Goal: Complete application form

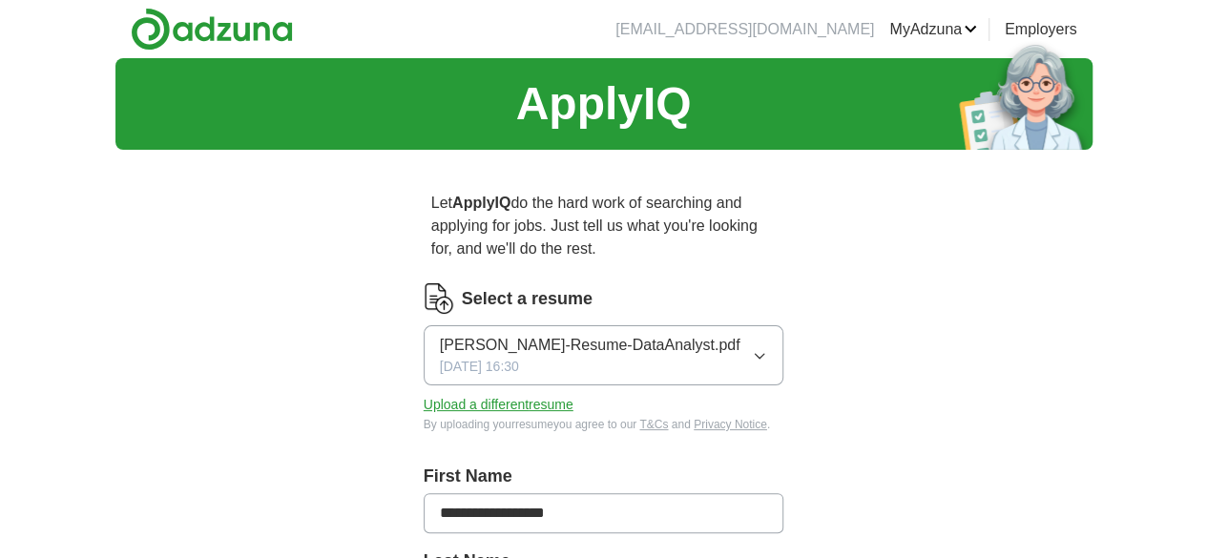
click at [767, 348] on icon "button" at bounding box center [759, 355] width 15 height 15
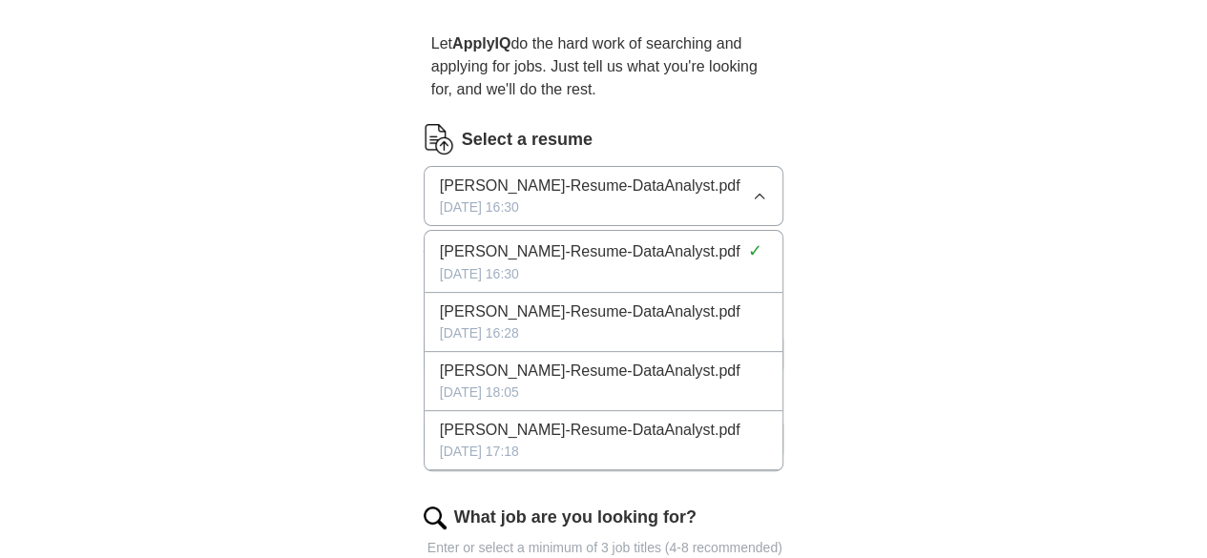
scroll to position [160, 0]
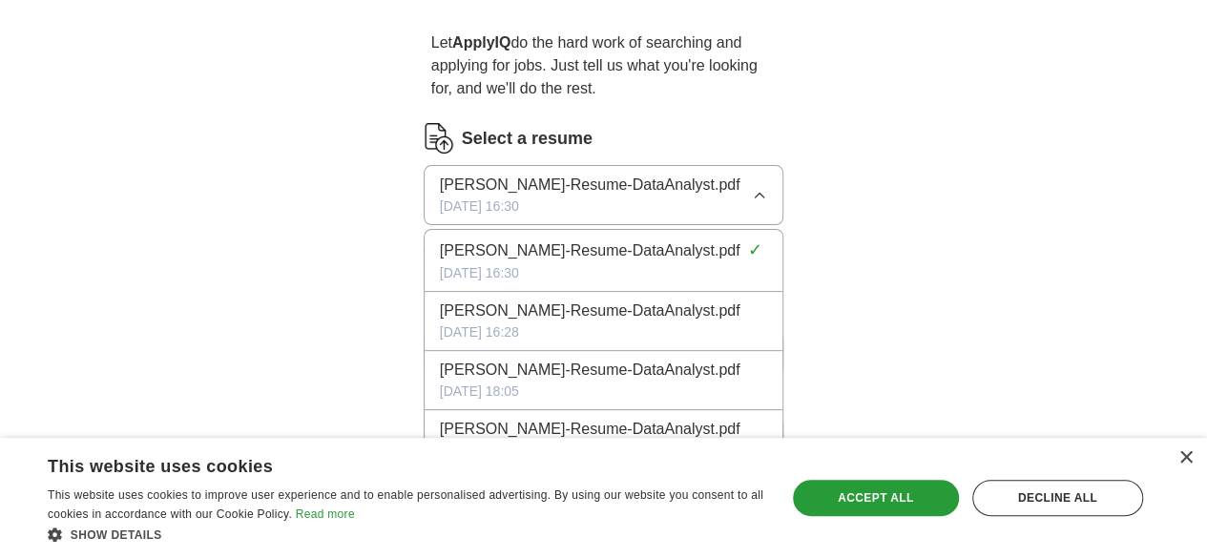
click at [565, 178] on div "[PERSON_NAME]-Resume-DataAnalyst.pdf [DATE] 16:30" at bounding box center [590, 195] width 301 height 43
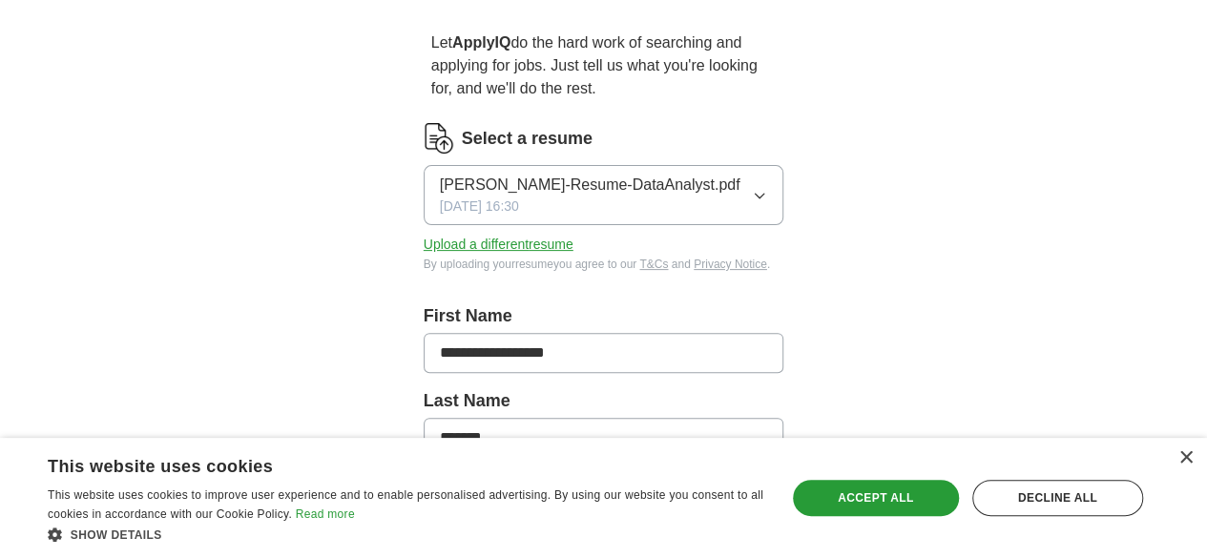
click at [458, 235] on button "Upload a different resume" at bounding box center [499, 245] width 150 height 20
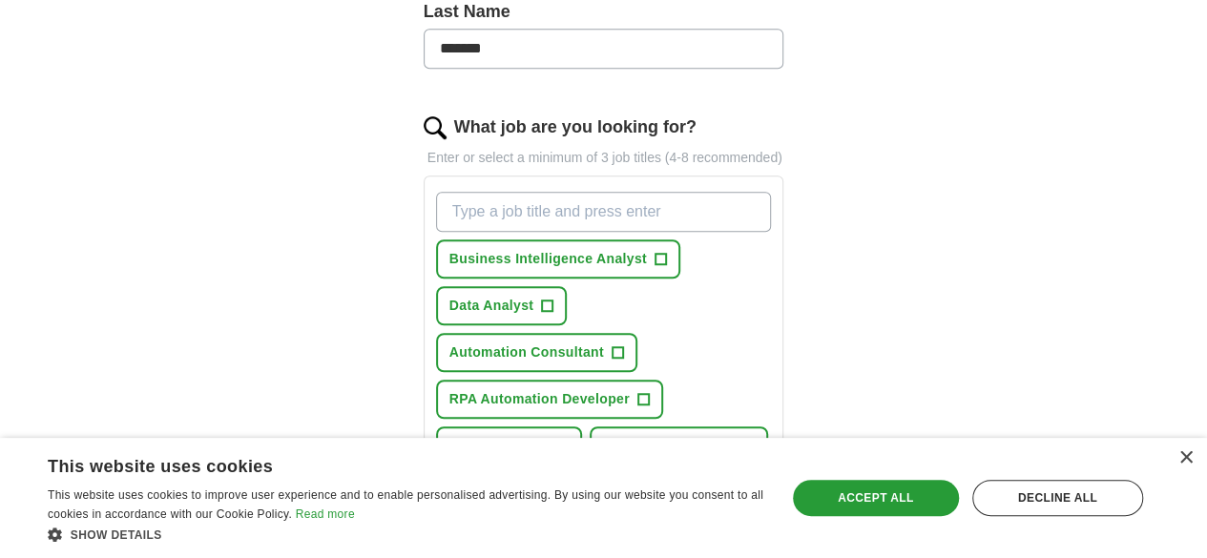
scroll to position [568, 0]
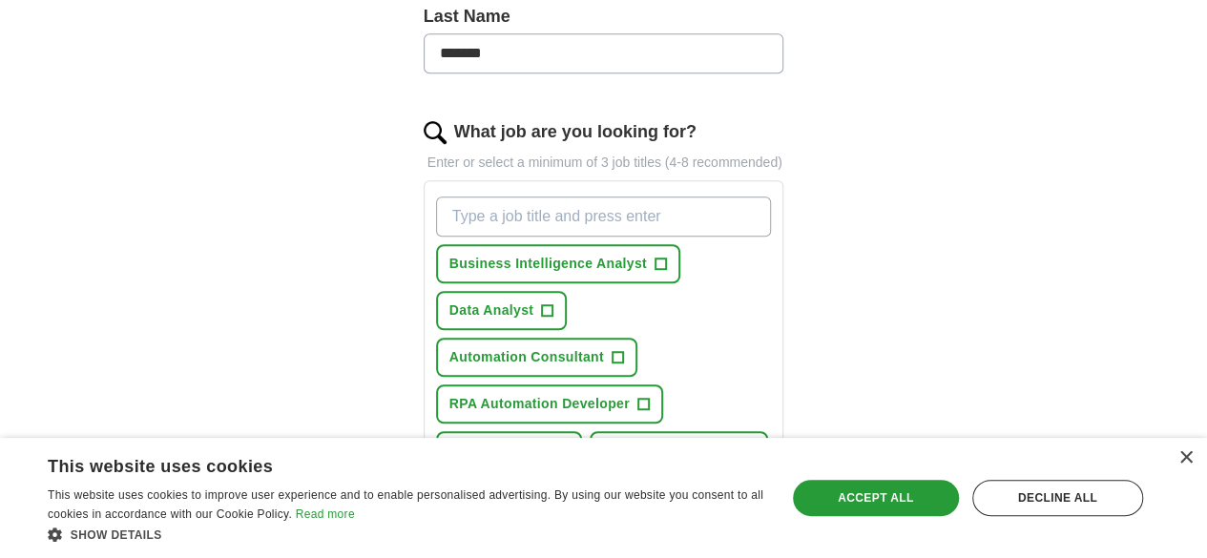
click at [542, 197] on input "What job are you looking for?" at bounding box center [604, 217] width 336 height 40
click at [554, 304] on span "+" at bounding box center [547, 311] width 11 height 15
click at [569, 444] on span "+" at bounding box center [562, 451] width 11 height 15
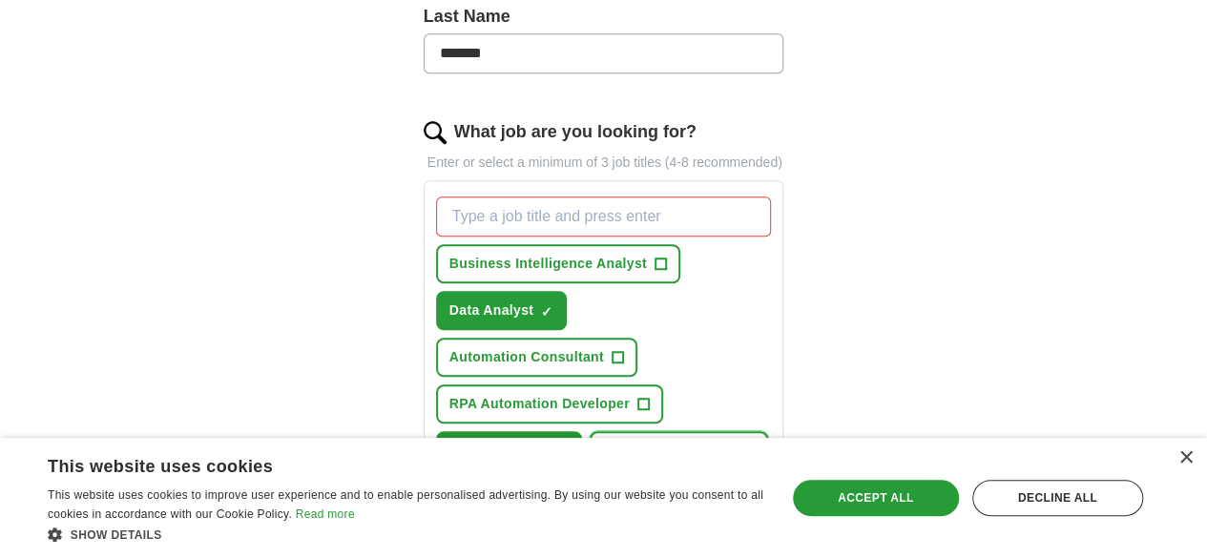
click at [744, 444] on span "+" at bounding box center [749, 451] width 11 height 15
click at [556, 537] on span "+" at bounding box center [561, 544] width 11 height 15
click at [638, 397] on span "+" at bounding box center [643, 404] width 11 height 15
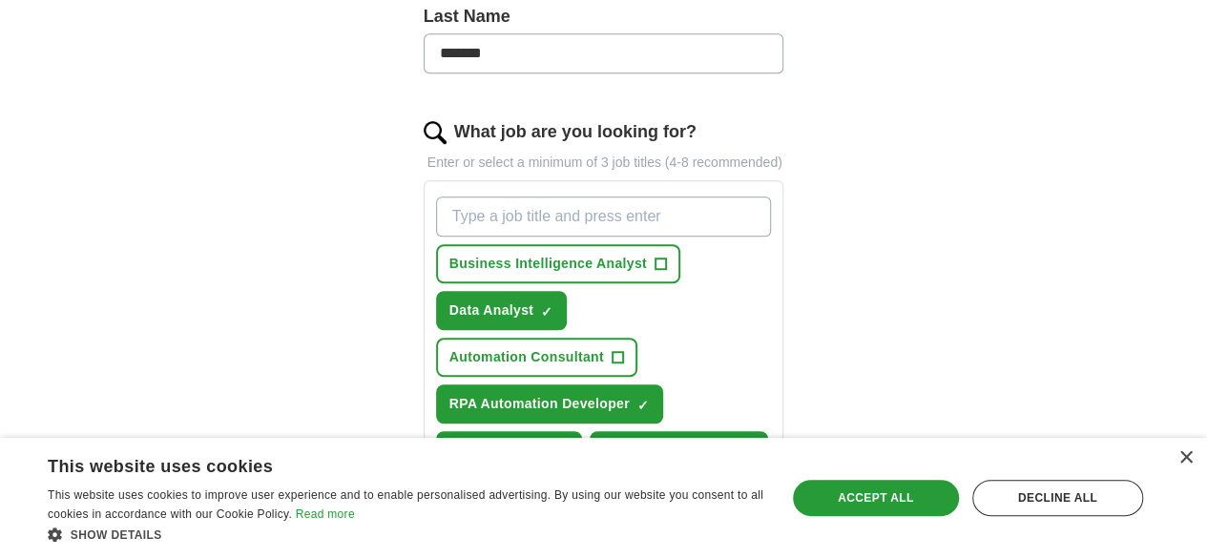
click at [621, 197] on input "What job are you looking for?" at bounding box center [604, 217] width 336 height 40
type input "UiPath RPA Developer"
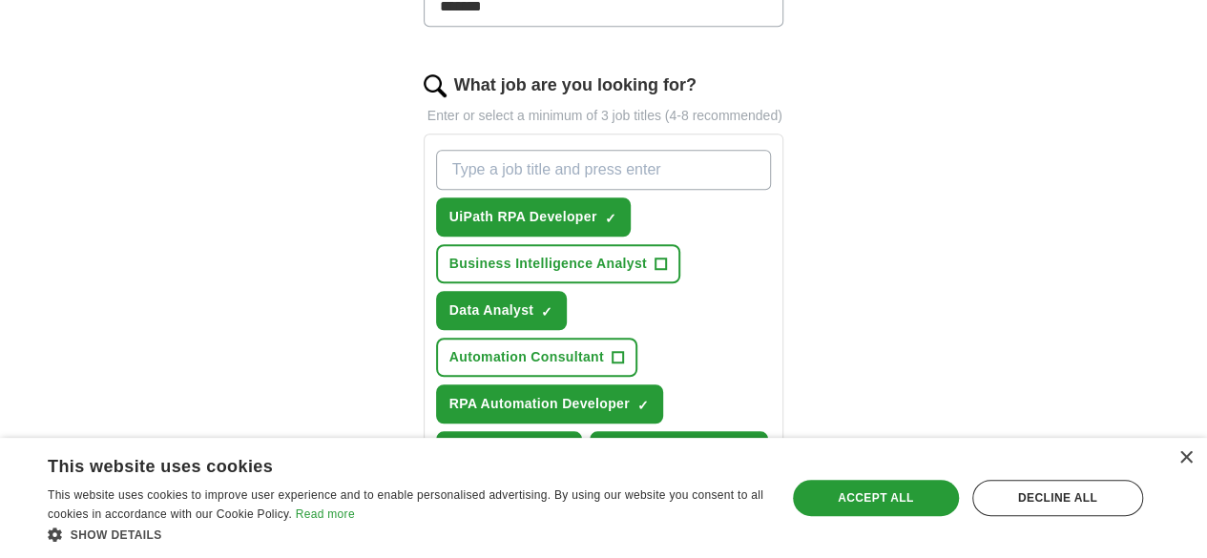
scroll to position [613, 0]
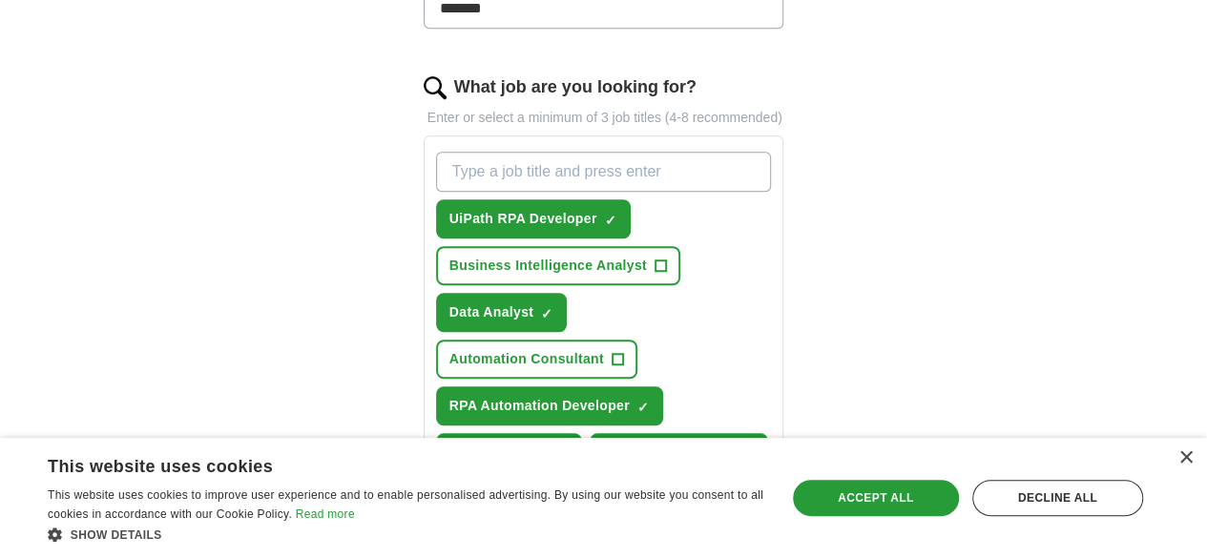
click at [672, 152] on input "What job are you looking for?" at bounding box center [604, 172] width 336 height 40
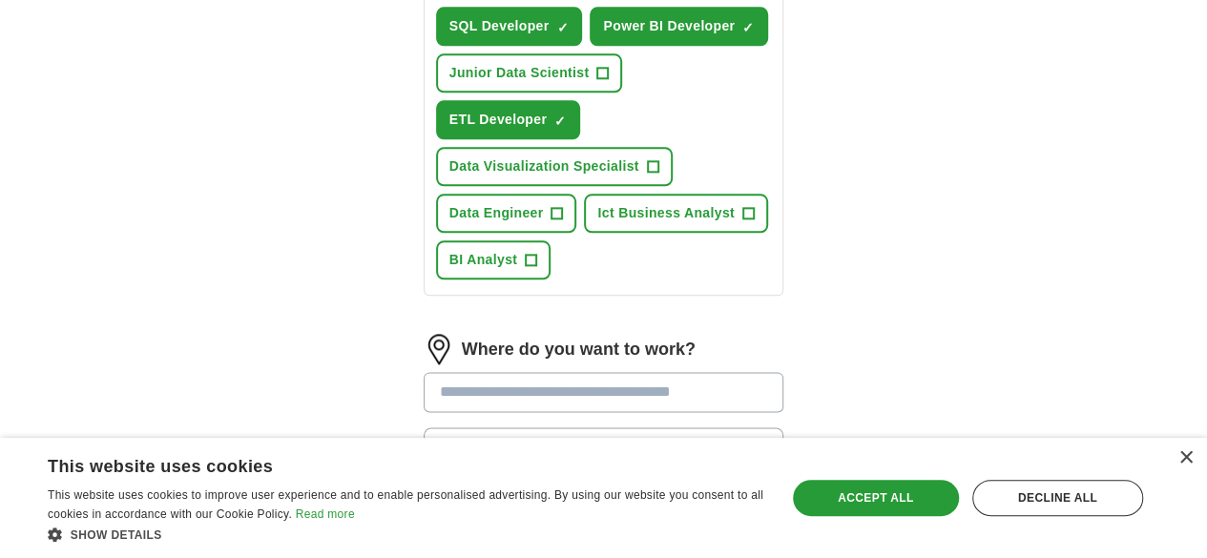
scroll to position [1041, 0]
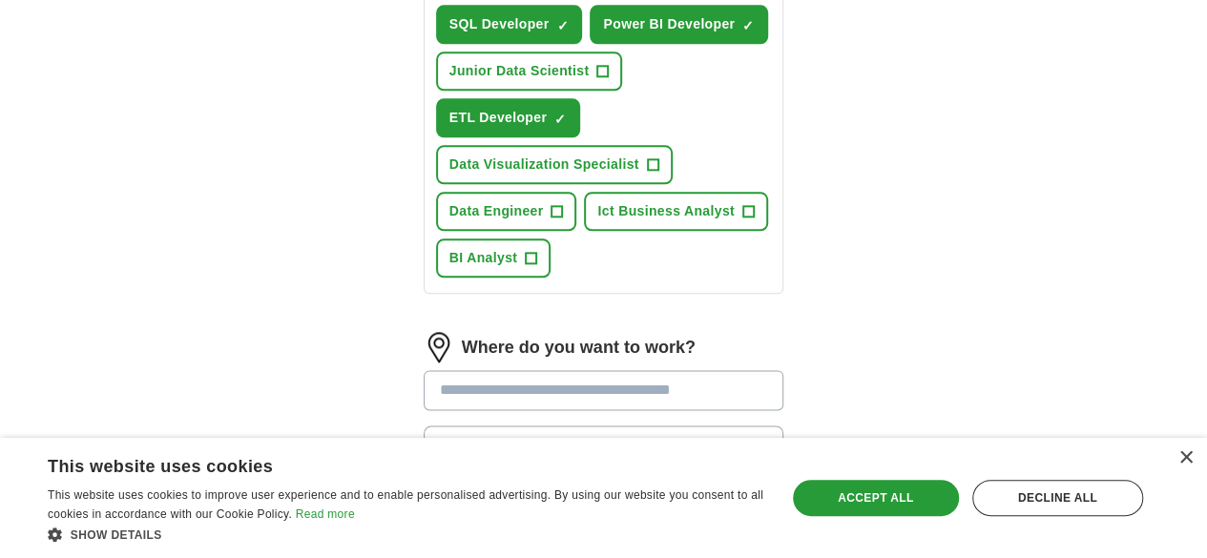
type input "Automation Developer"
click at [767, 438] on icon "button" at bounding box center [759, 445] width 15 height 15
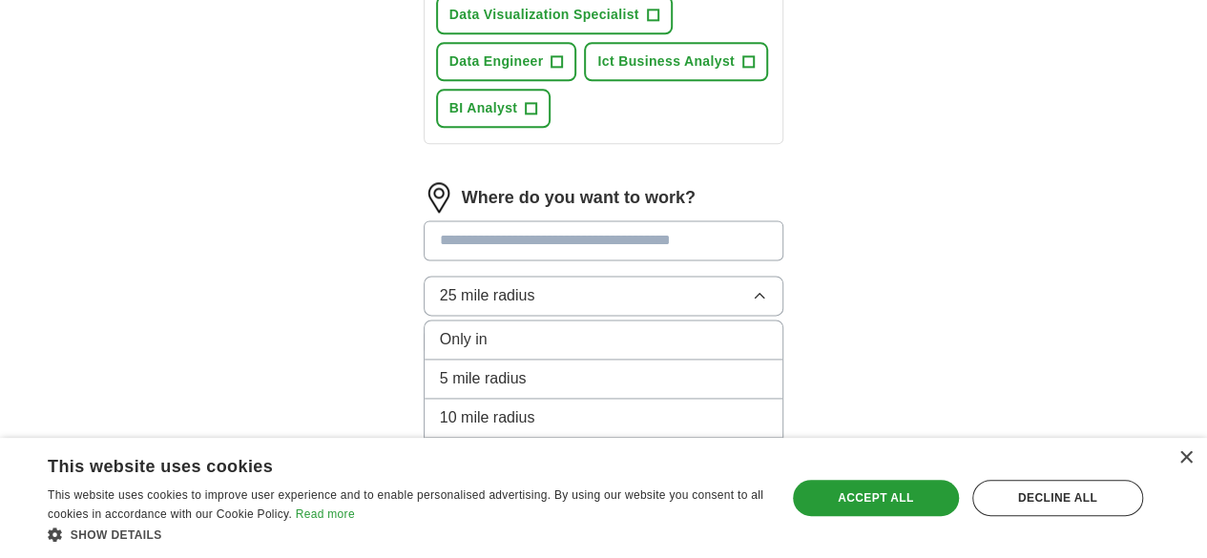
scroll to position [1101, 0]
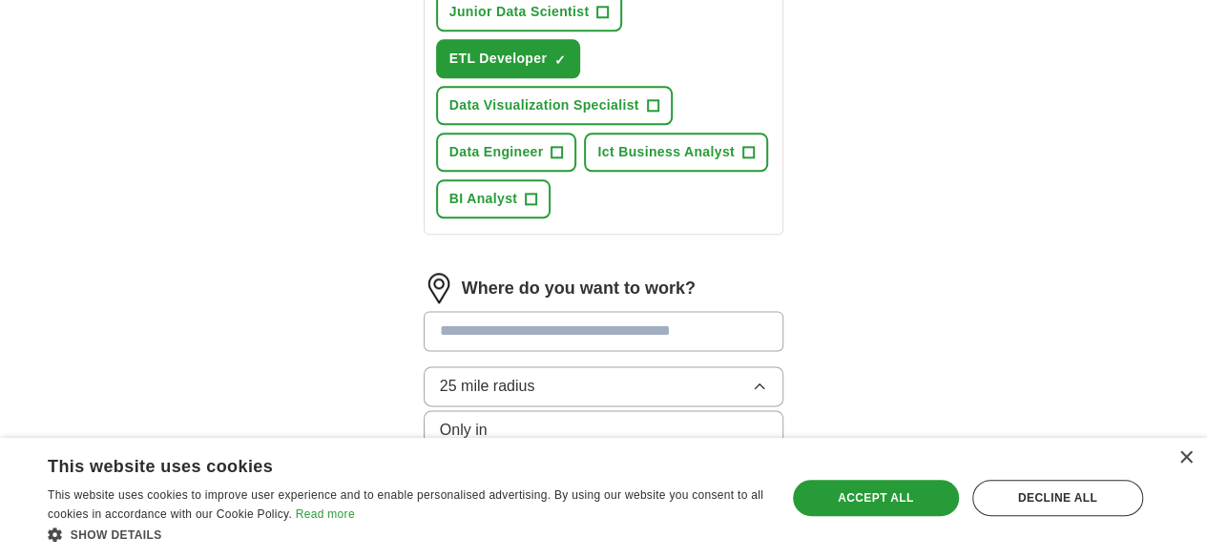
click at [657, 419] on div "Only in" at bounding box center [604, 430] width 328 height 23
click at [630, 311] on input at bounding box center [604, 331] width 361 height 40
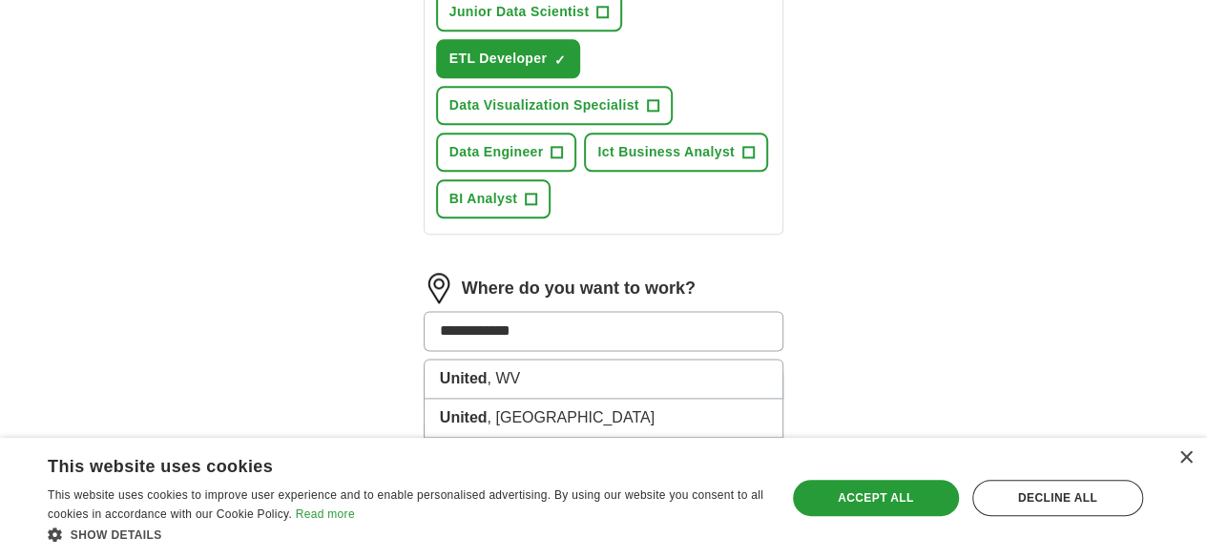
type input "**********"
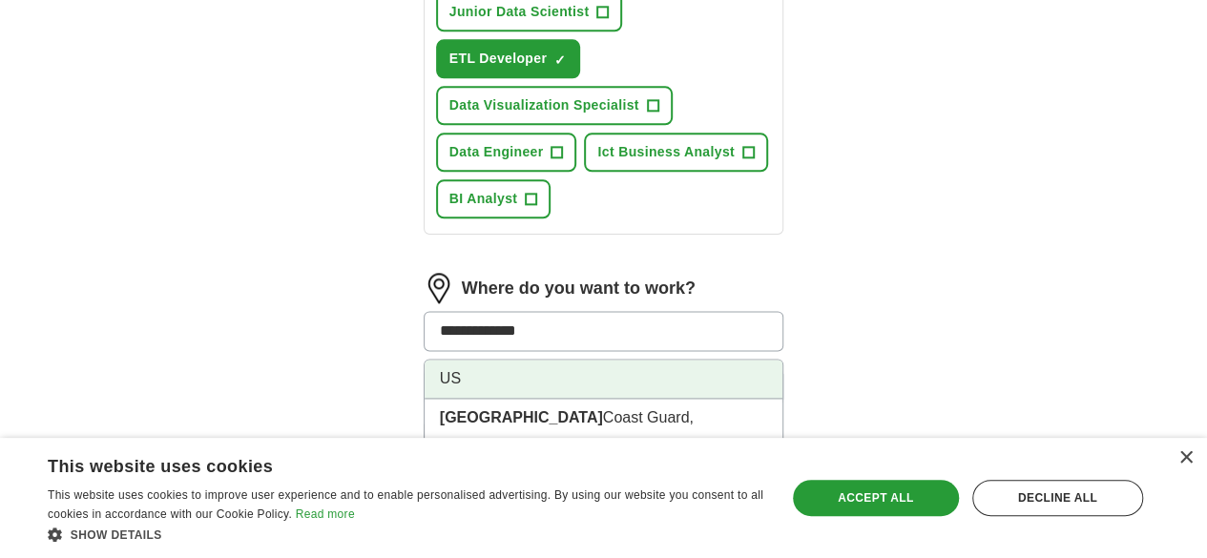
click at [556, 360] on li "US" at bounding box center [604, 379] width 359 height 39
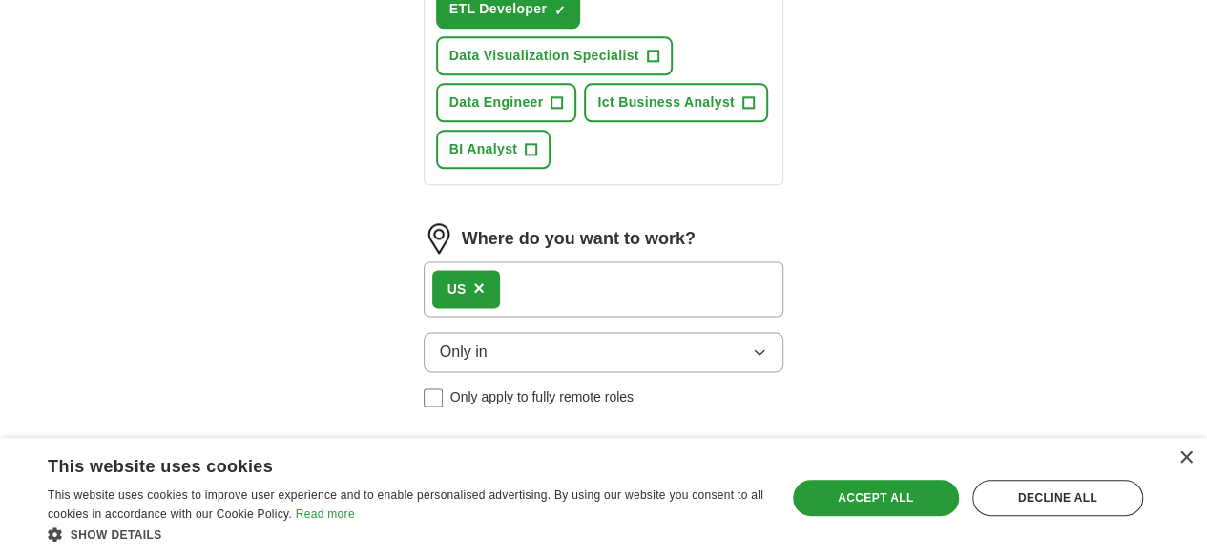
scroll to position [1151, 0]
click at [631, 521] on button "Start applying for jobs" at bounding box center [604, 541] width 361 height 40
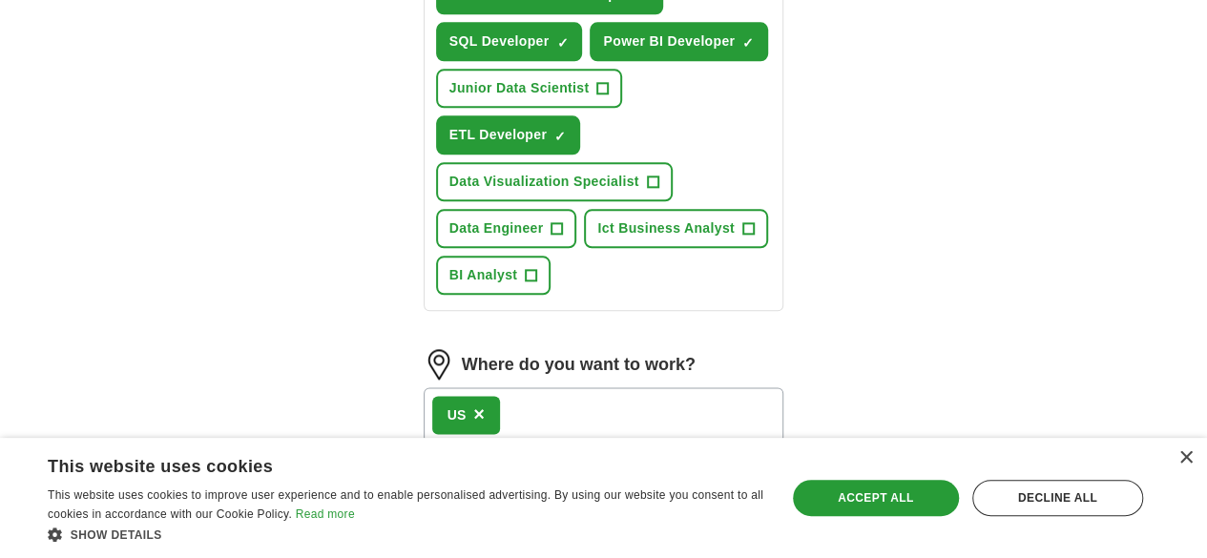
select select "**"
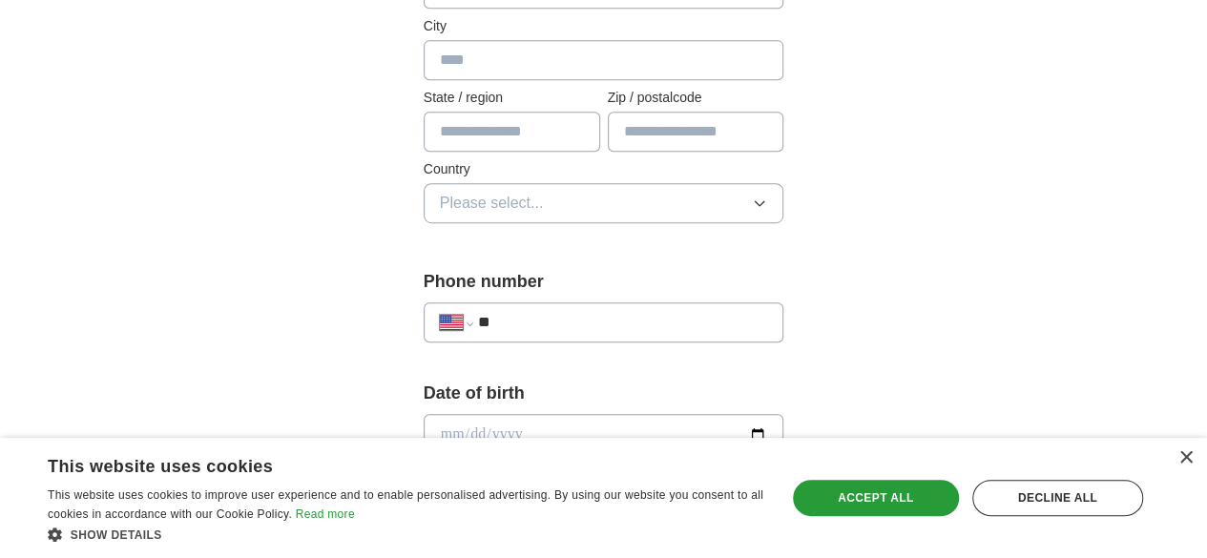
scroll to position [529, 0]
click at [615, 304] on div "**********" at bounding box center [604, 321] width 361 height 40
click at [603, 320] on input "**" at bounding box center [623, 320] width 290 height 23
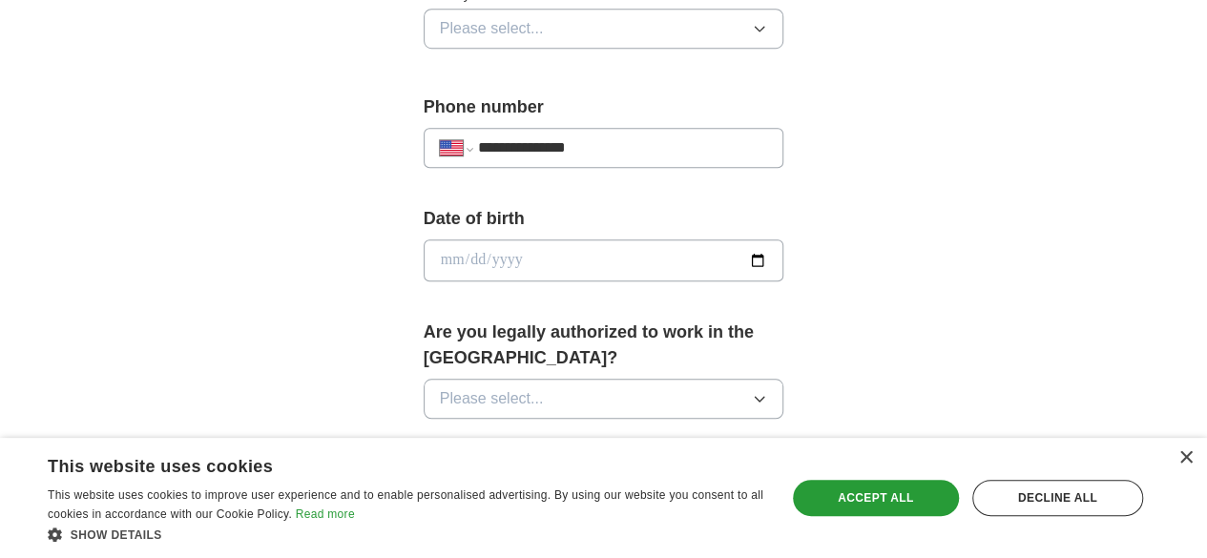
scroll to position [708, 0]
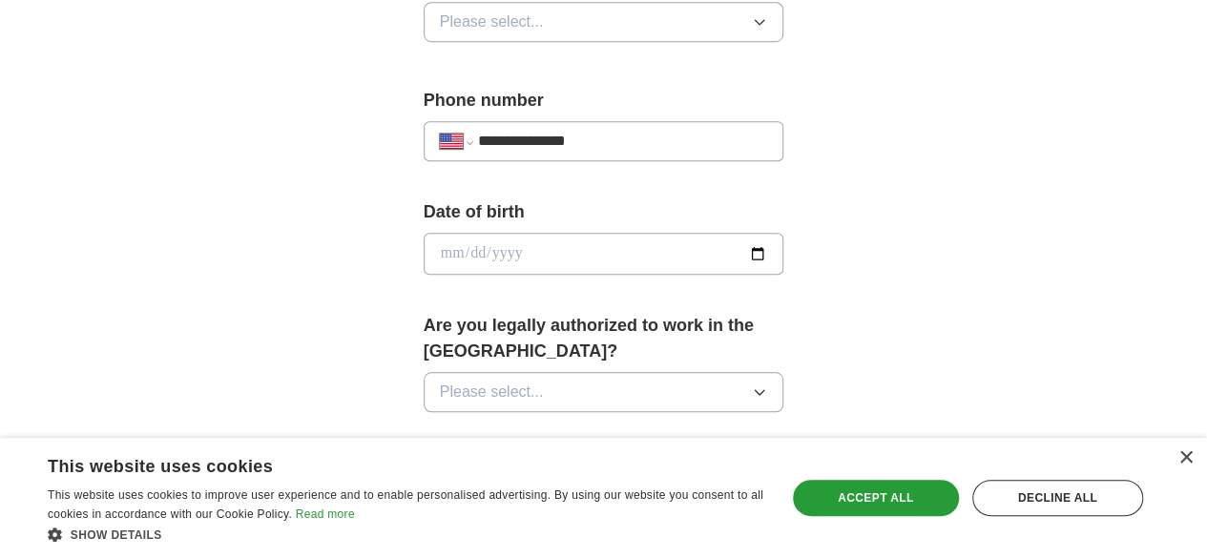
type input "**********"
click at [785, 248] on input "date" at bounding box center [604, 254] width 361 height 42
type input "**********"
click at [785, 372] on button "Please select..." at bounding box center [604, 392] width 361 height 40
click at [630, 425] on div "Yes" at bounding box center [604, 436] width 328 height 23
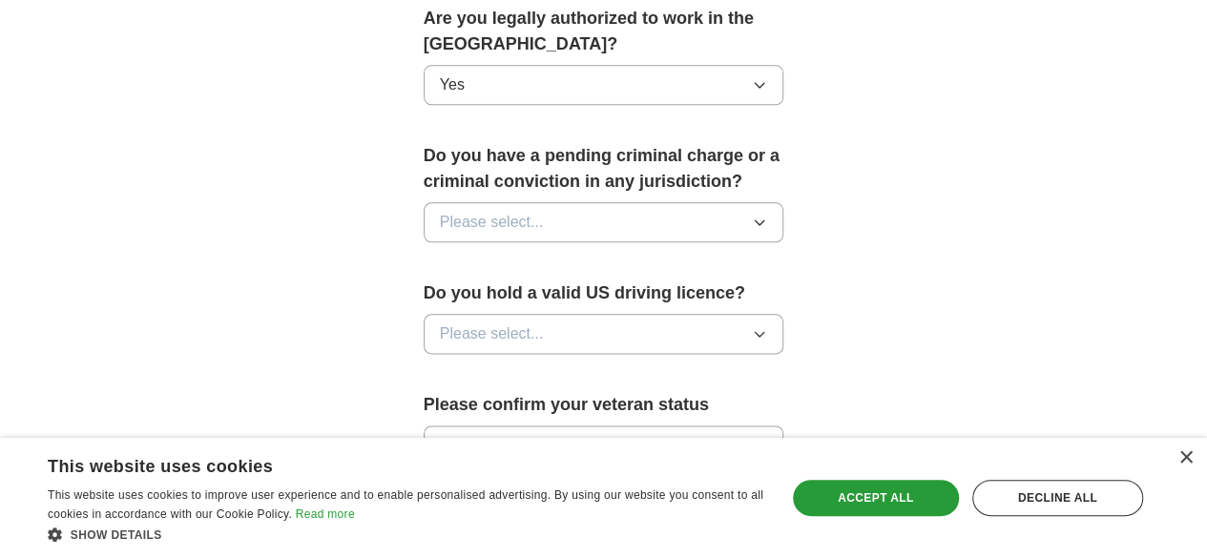
scroll to position [1023, 0]
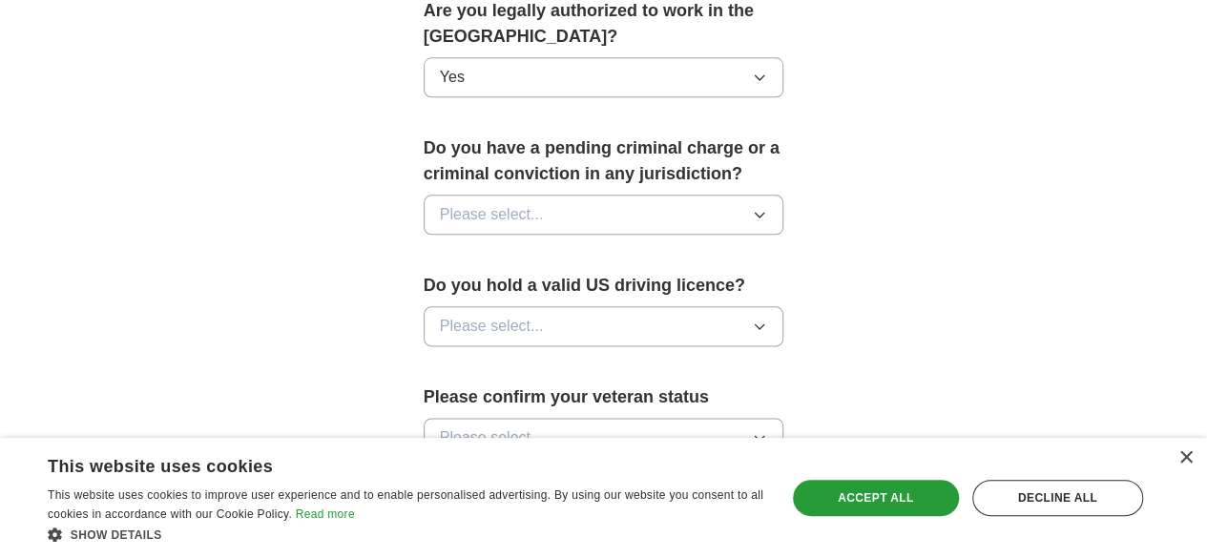
click at [696, 195] on button "Please select..." at bounding box center [604, 215] width 361 height 40
click at [562, 286] on div "No" at bounding box center [604, 297] width 328 height 23
click at [670, 306] on button "Please select..." at bounding box center [604, 326] width 361 height 40
click at [570, 351] on li "Yes" at bounding box center [604, 370] width 359 height 39
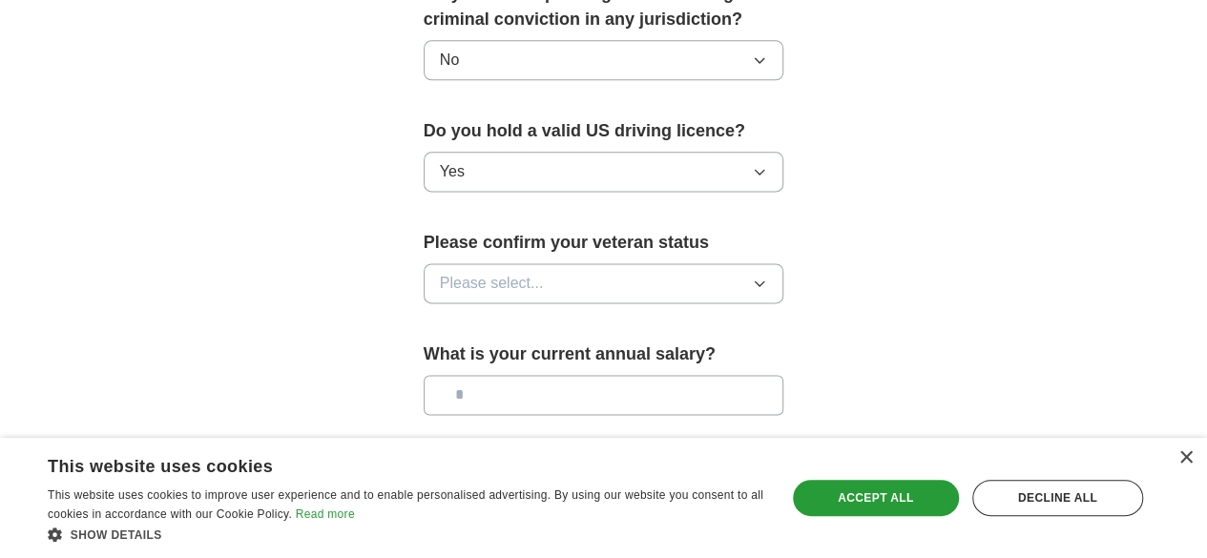
scroll to position [1193, 0]
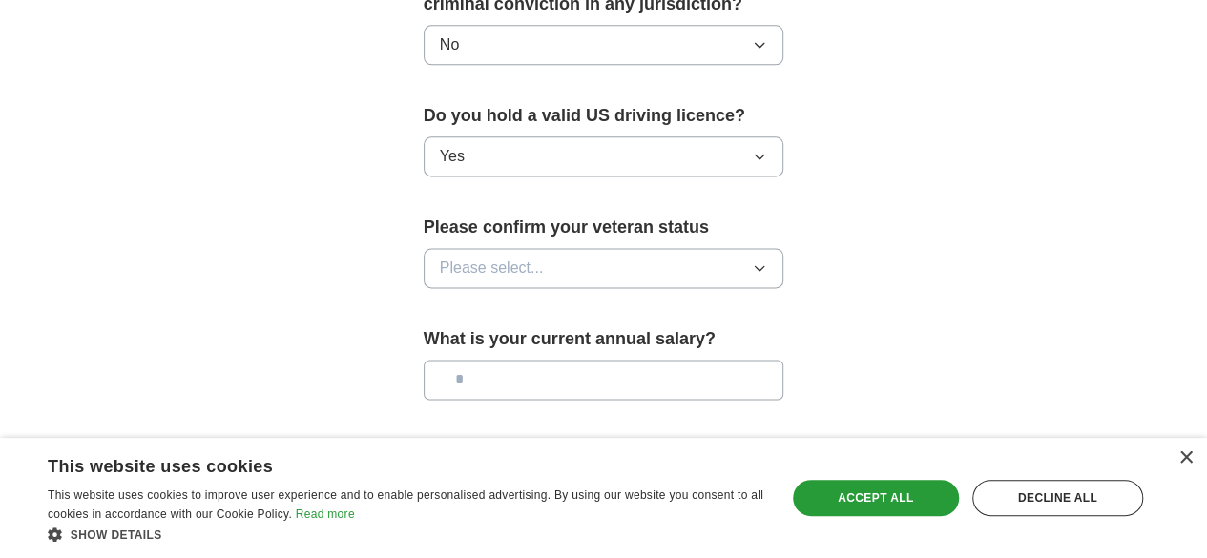
click at [655, 248] on button "Please select..." at bounding box center [604, 268] width 361 height 40
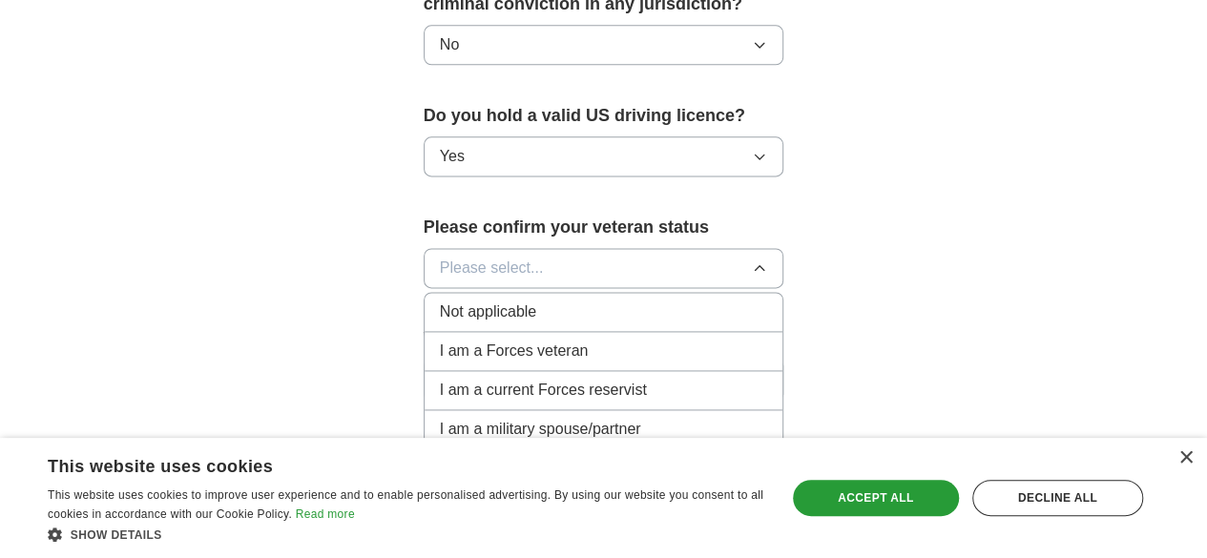
click at [577, 296] on li "Not applicable" at bounding box center [604, 312] width 359 height 39
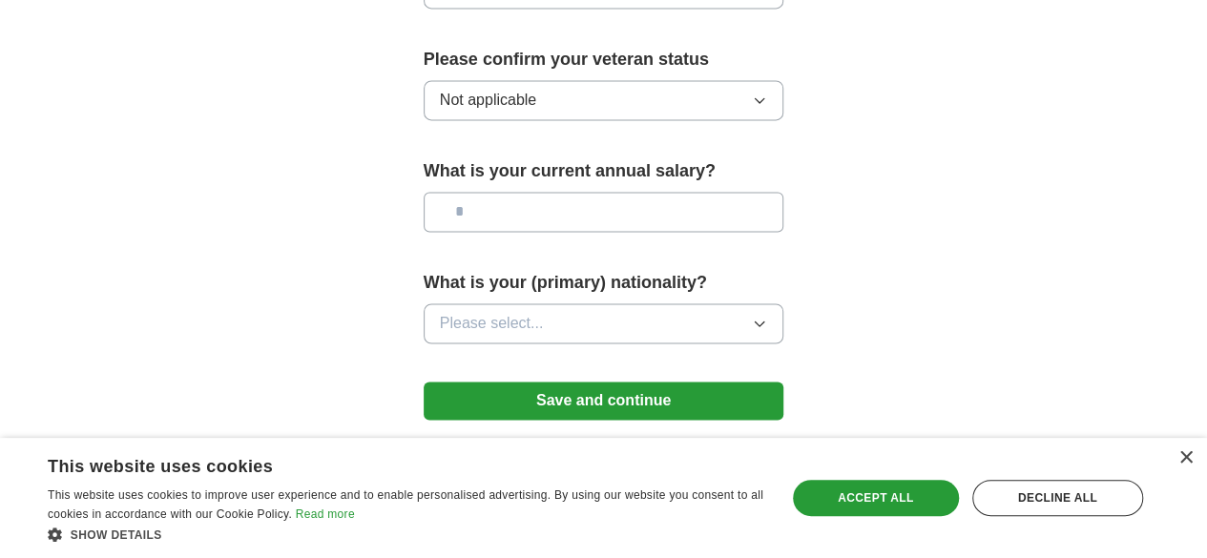
scroll to position [1371, 0]
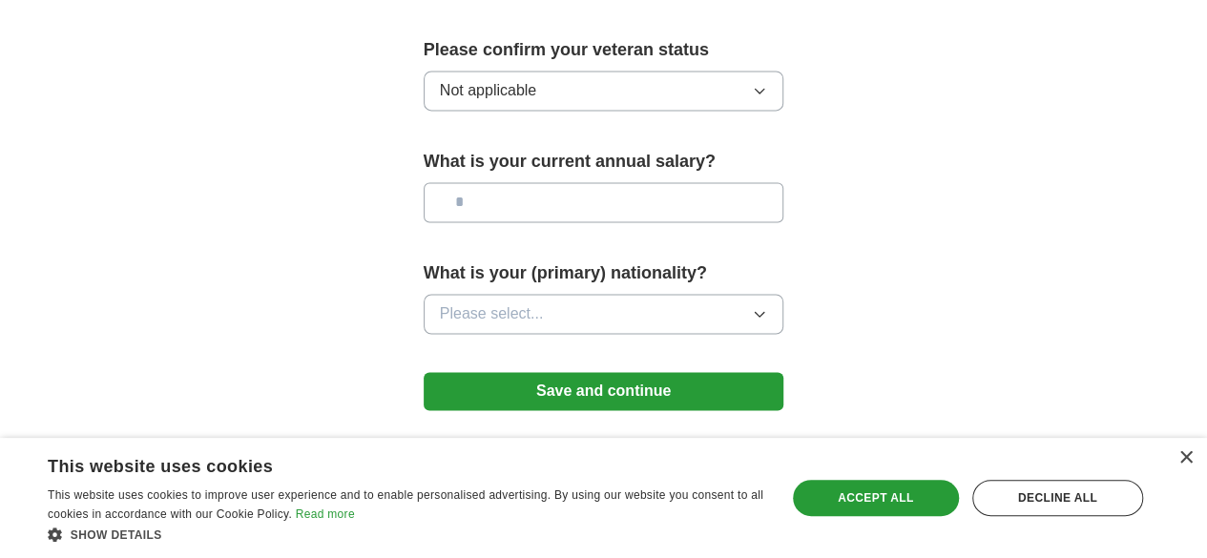
click at [634, 182] on input "text" at bounding box center [604, 202] width 361 height 40
type input "*******"
click at [594, 294] on button "Please select..." at bounding box center [604, 314] width 361 height 40
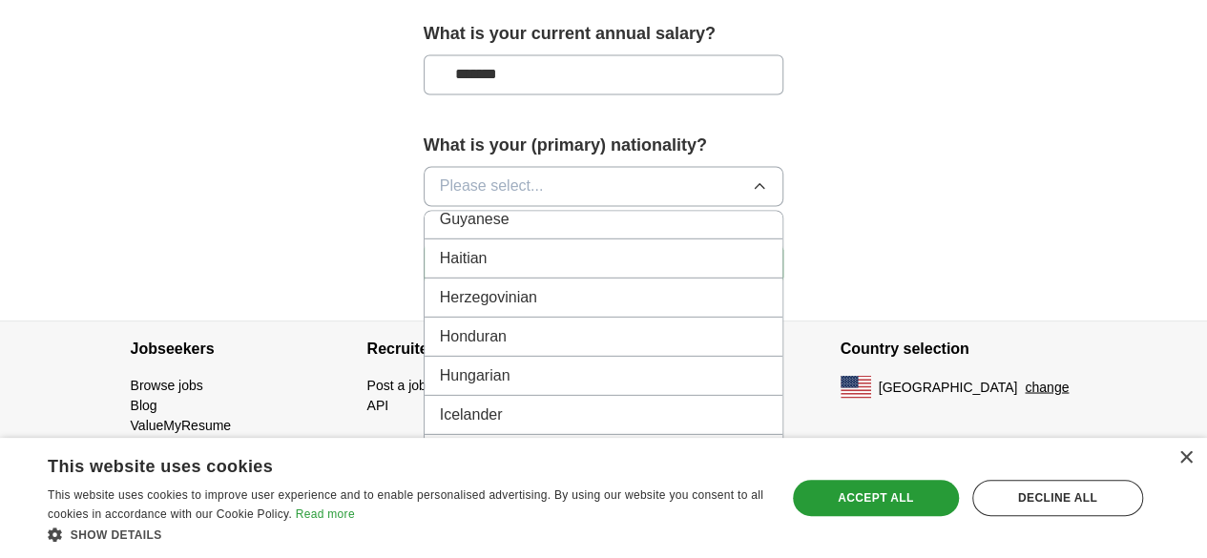
scroll to position [2991, 0]
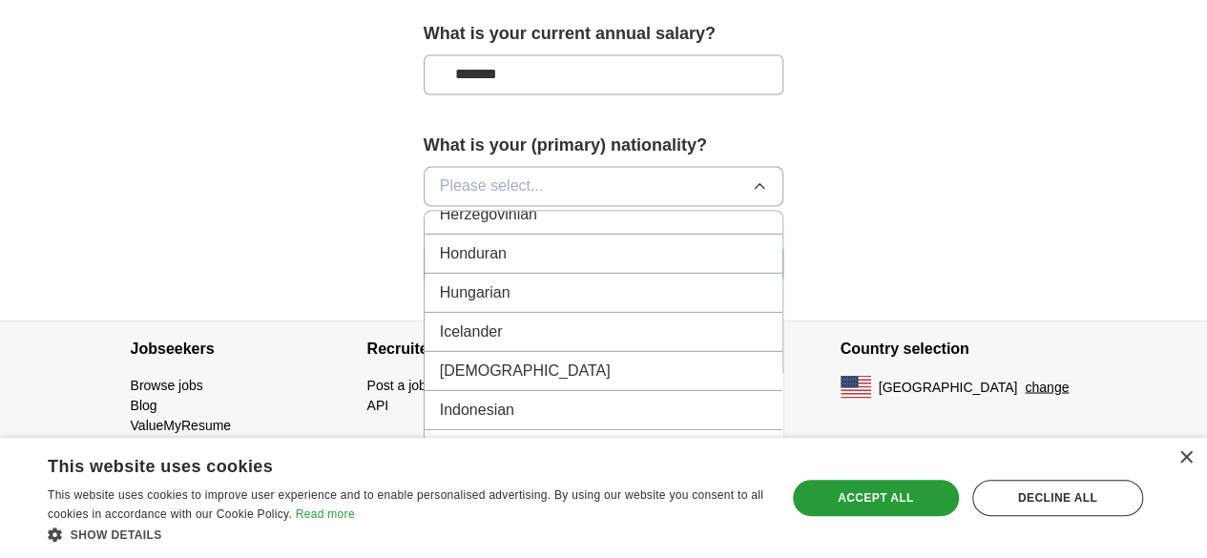
click at [506, 359] on div "[DEMOGRAPHIC_DATA]" at bounding box center [604, 370] width 328 height 23
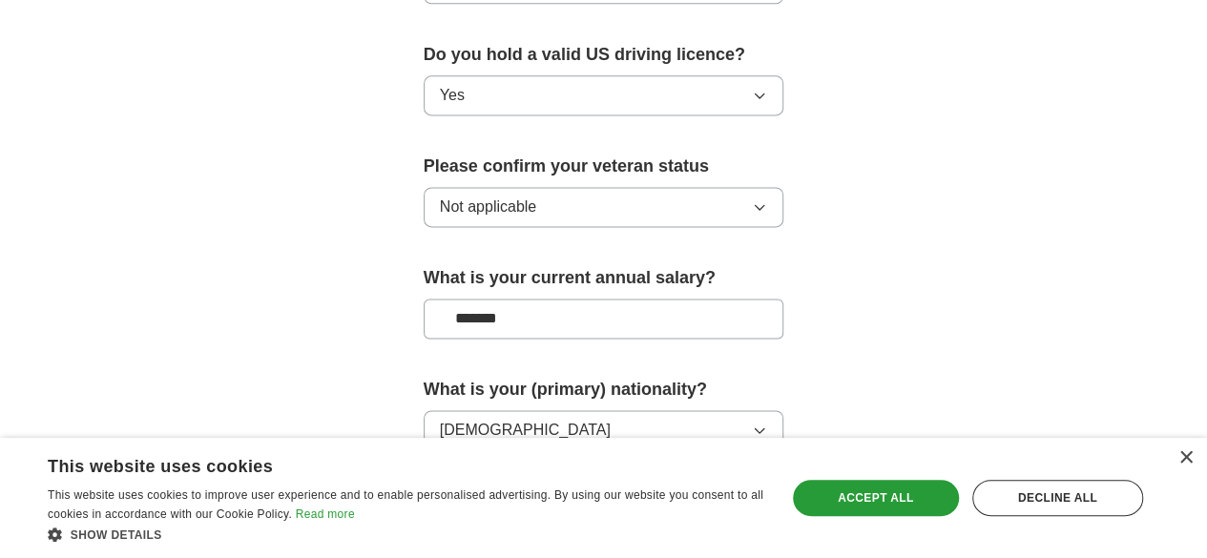
scroll to position [1419, 0]
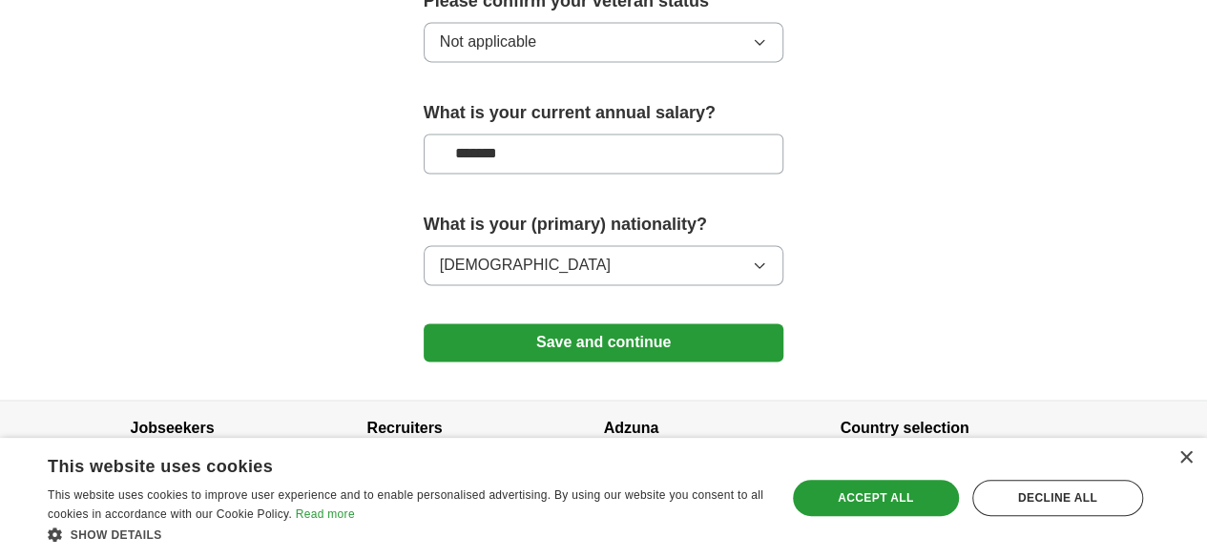
click at [628, 324] on button "Save and continue" at bounding box center [604, 343] width 361 height 38
